Goal: Task Accomplishment & Management: Use online tool/utility

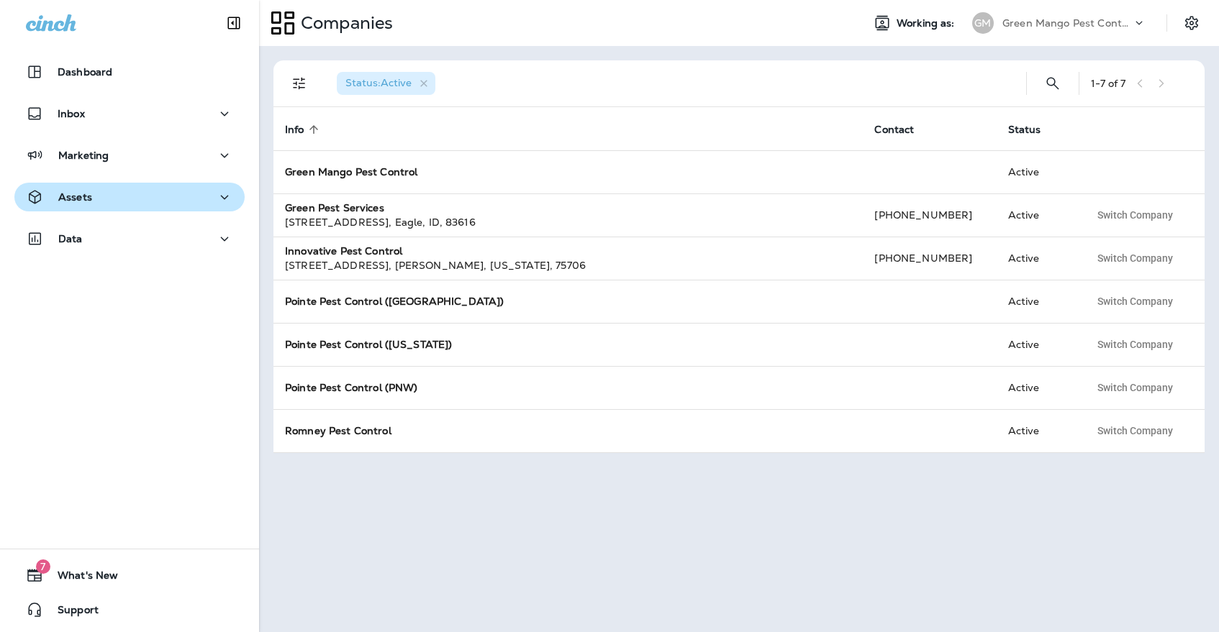
click at [136, 201] on div "Assets" at bounding box center [129, 197] width 207 height 18
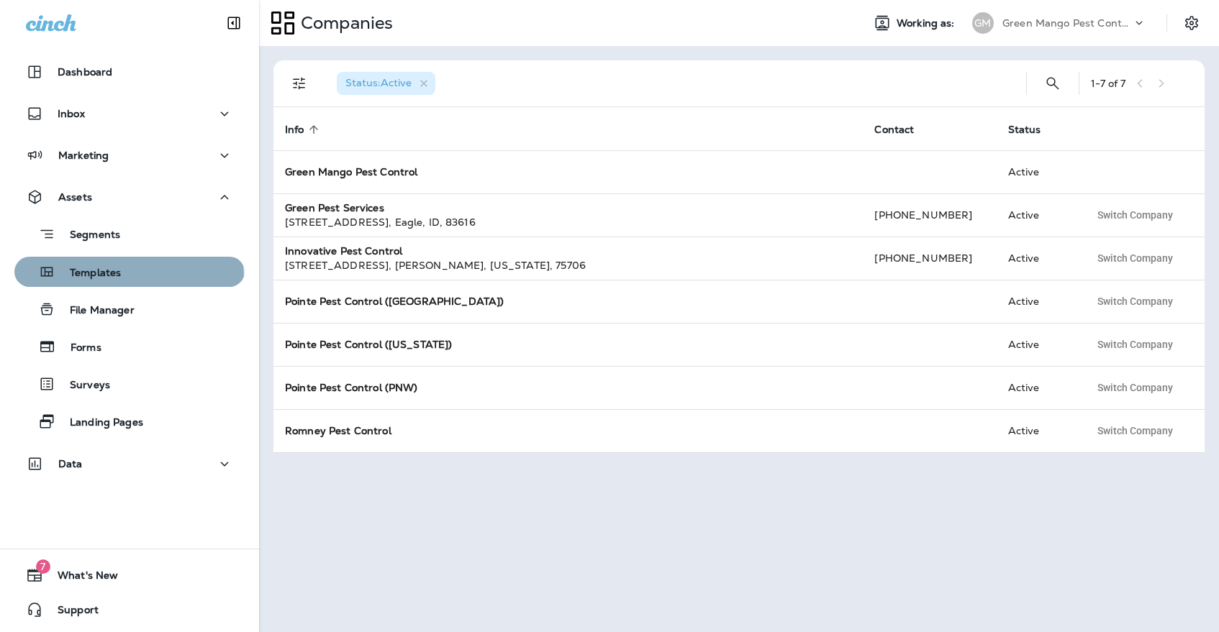
click at [121, 278] on p "Templates" at bounding box center [87, 274] width 65 height 14
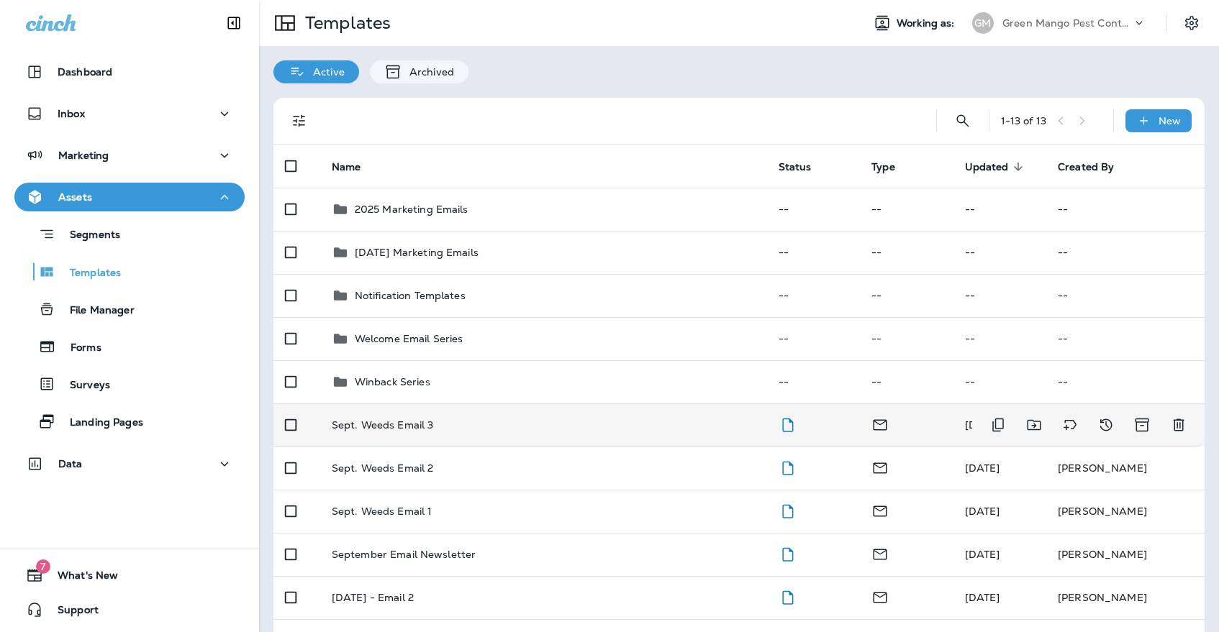
click at [412, 419] on td "Sept. Weeds Email 3" at bounding box center [543, 425] width 447 height 43
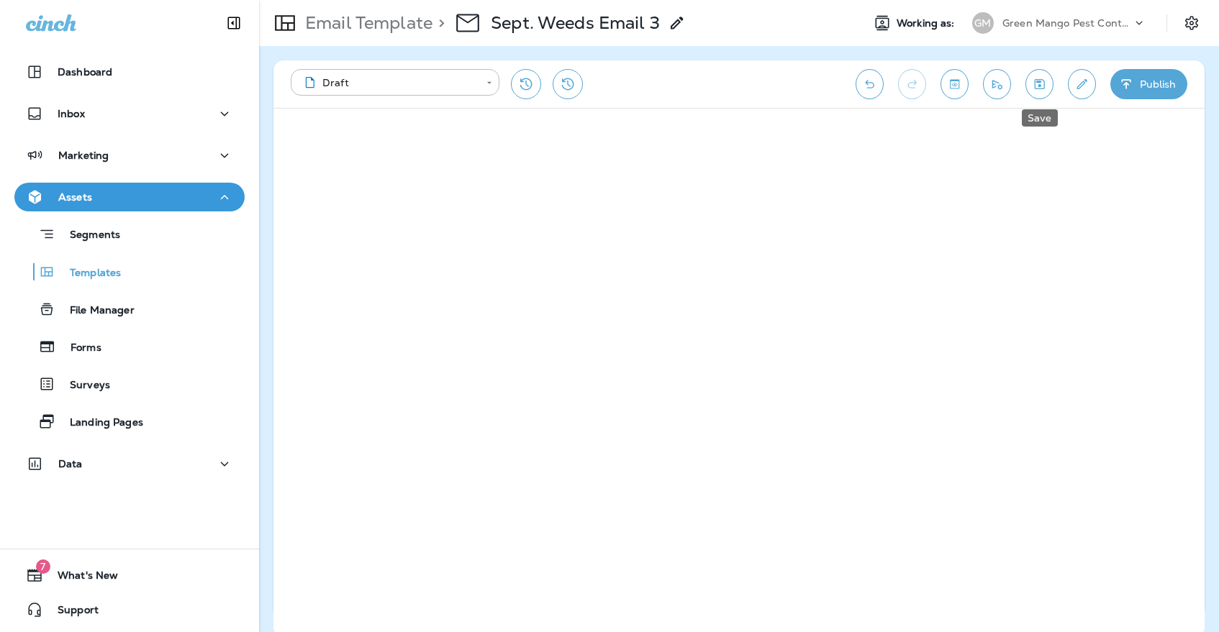
click at [1032, 72] on button "Save" at bounding box center [1039, 84] width 28 height 30
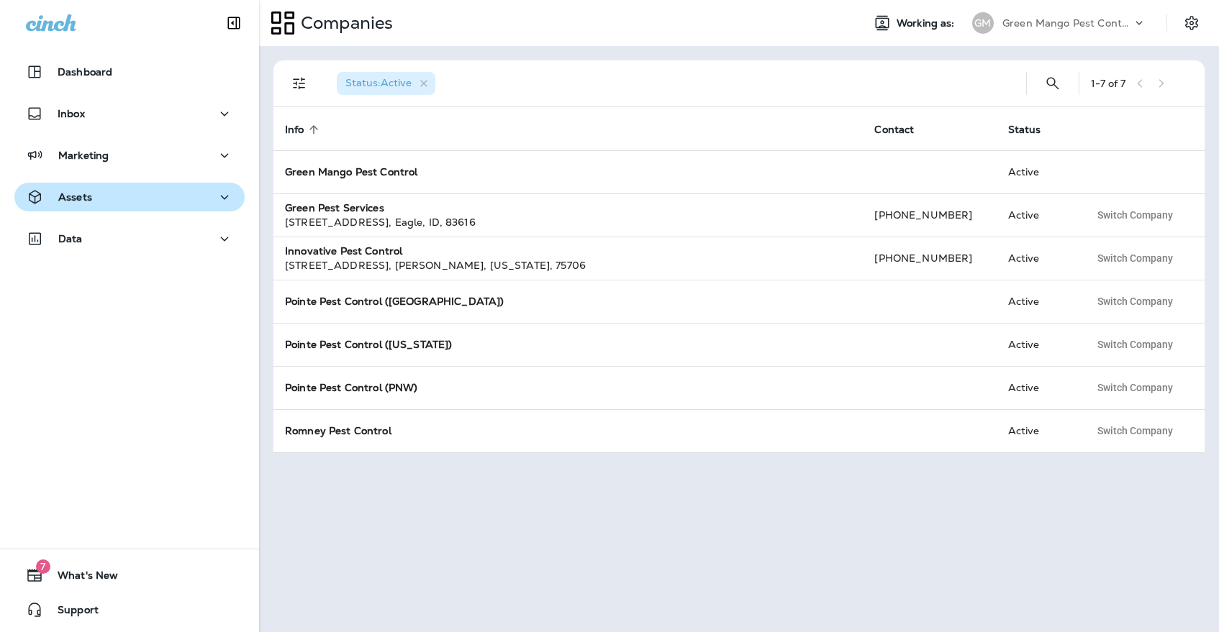
click at [49, 194] on div "Assets" at bounding box center [59, 197] width 66 height 18
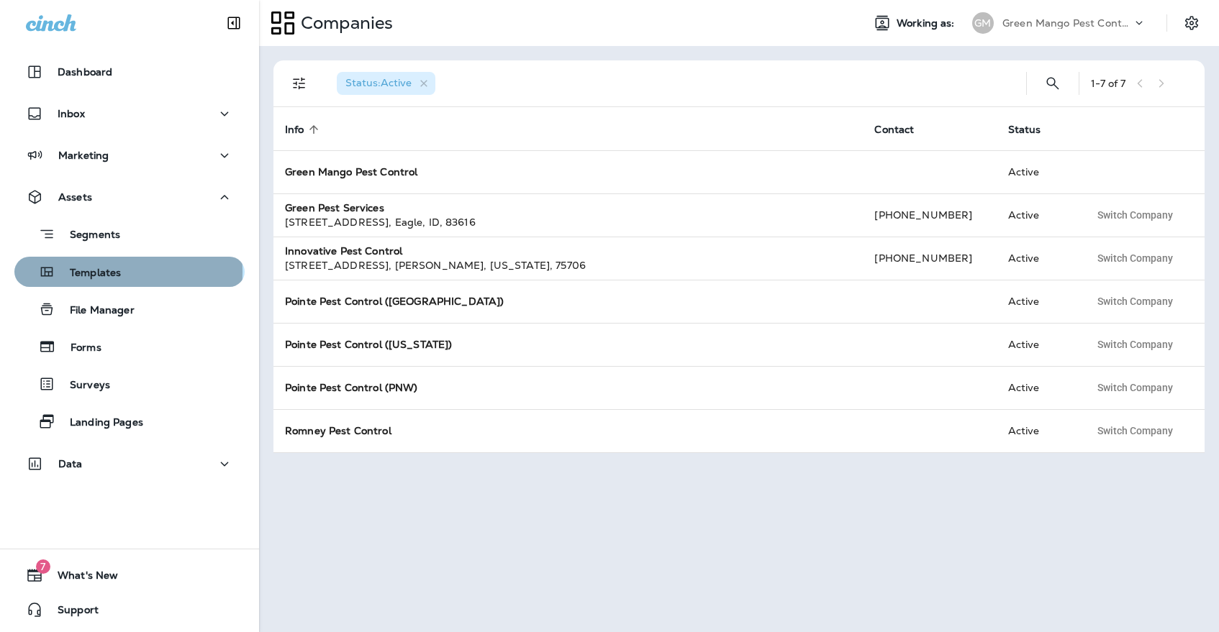
click at [48, 272] on icon "button" at bounding box center [47, 272] width 12 height 9
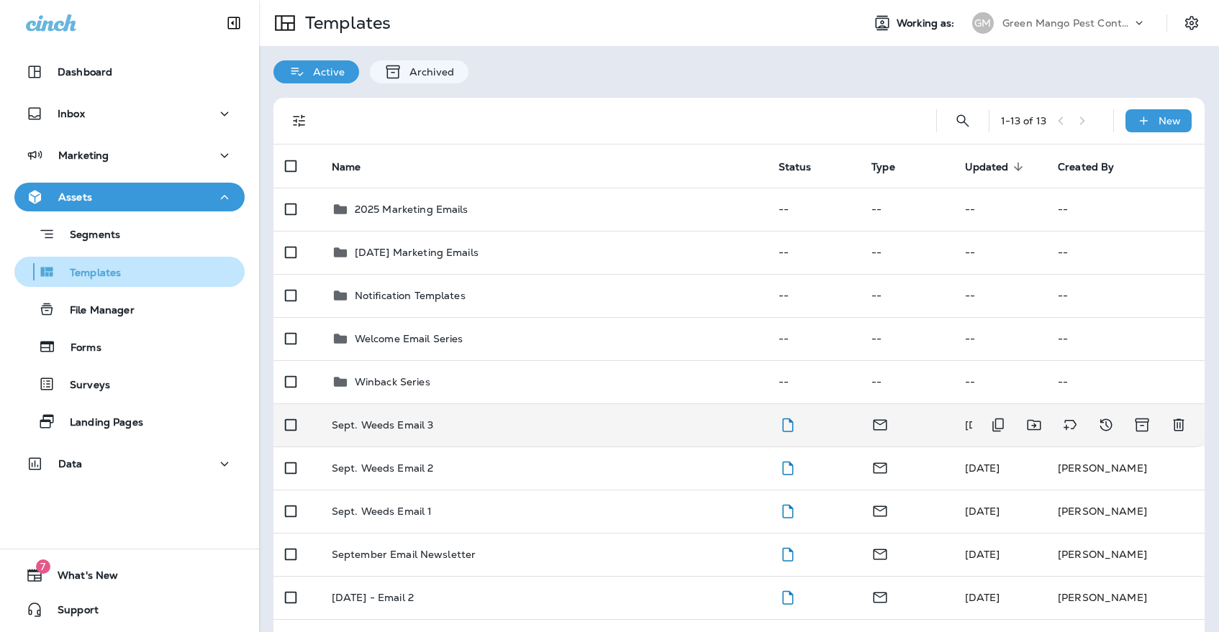
click at [565, 427] on td "Sept. Weeds Email 3" at bounding box center [543, 425] width 447 height 43
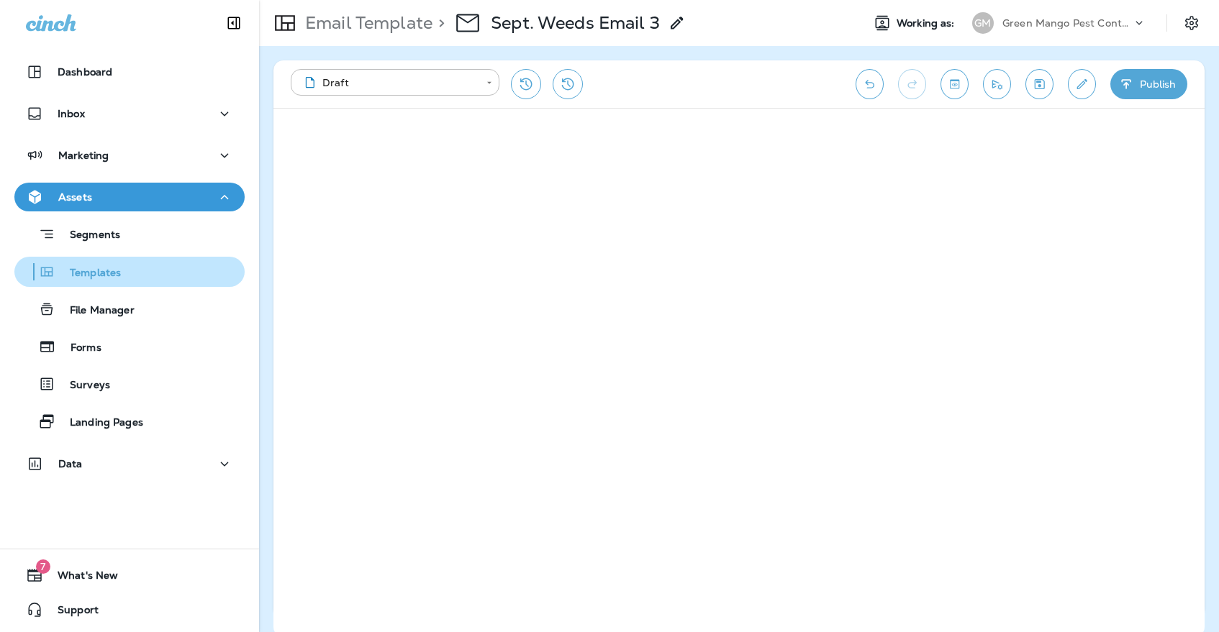
click at [1039, 85] on icon "Save" at bounding box center [1039, 84] width 10 height 10
